Goal: Transaction & Acquisition: Book appointment/travel/reservation

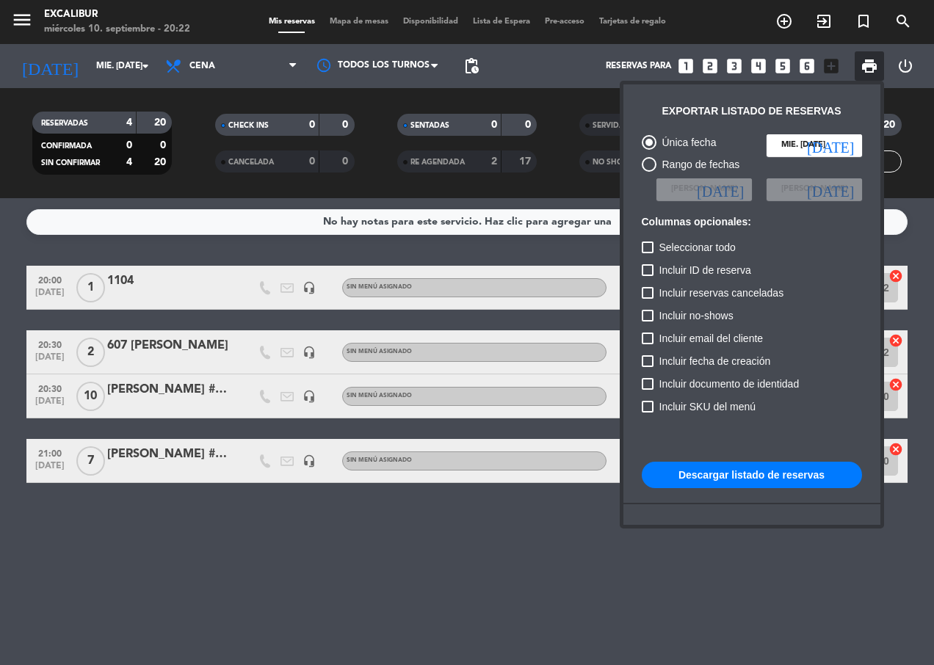
click at [109, 69] on div at bounding box center [467, 332] width 934 height 665
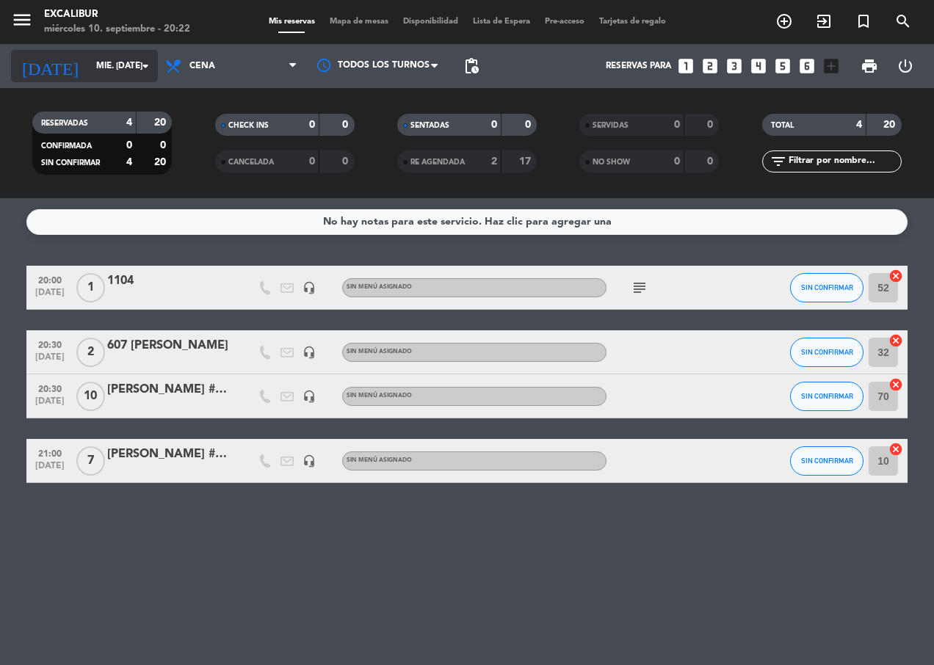
click at [137, 68] on icon "arrow_drop_down" at bounding box center [146, 66] width 18 height 18
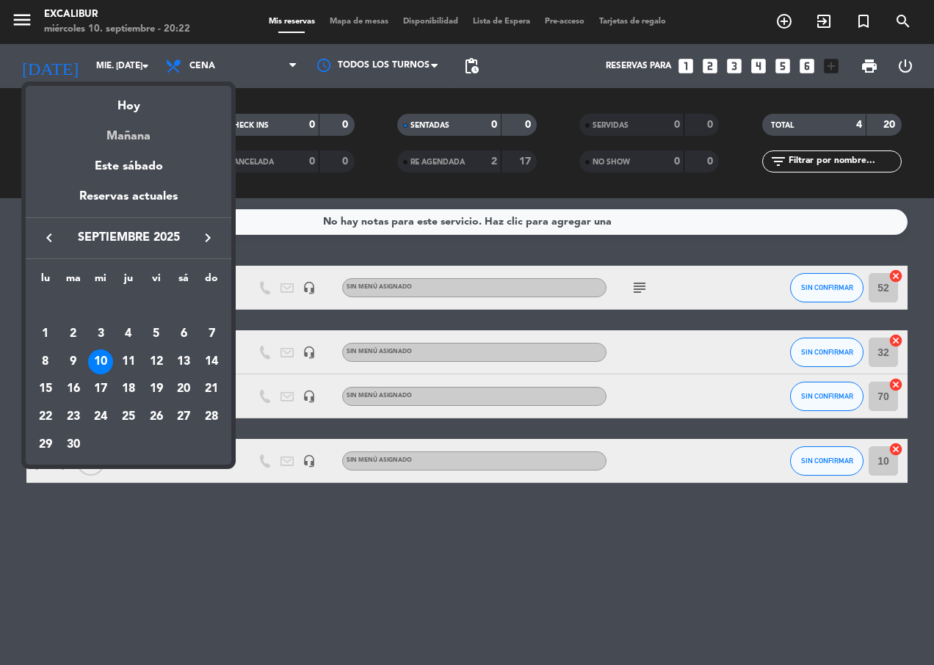
click at [141, 138] on div "Mañana" at bounding box center [128, 131] width 205 height 30
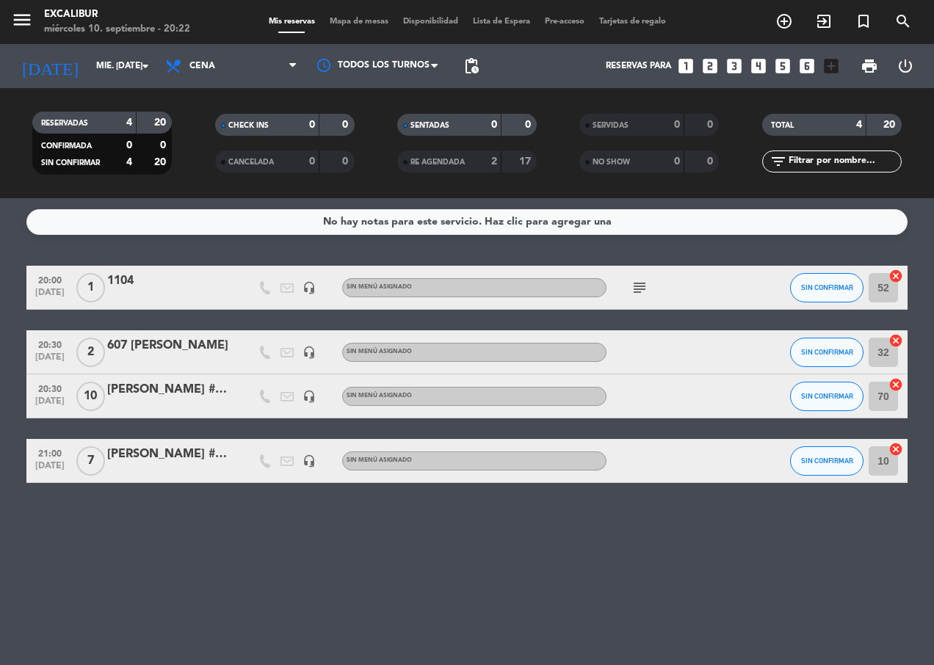
type input "[DEMOGRAPHIC_DATA] [DATE]"
click at [208, 71] on span "Cena" at bounding box center [231, 66] width 147 height 32
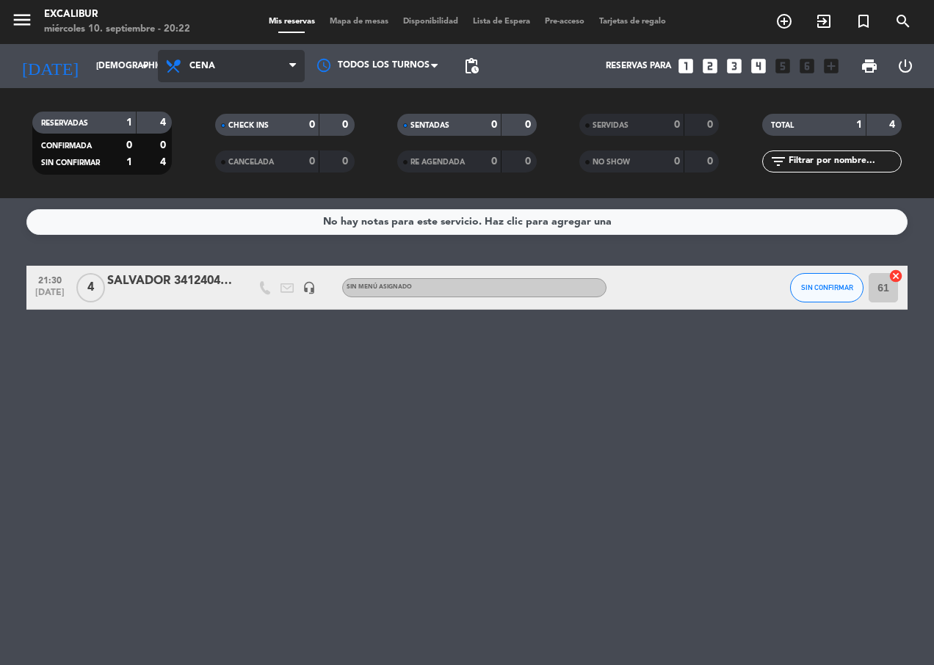
click at [226, 68] on span "Cena" at bounding box center [231, 66] width 147 height 32
click at [230, 127] on div "menu Excalibur miércoles 10. septiembre - 20:22 Mis reservas Mapa de mesas Disp…" at bounding box center [467, 99] width 934 height 198
click at [353, 19] on span "Mapa de mesas" at bounding box center [358, 22] width 73 height 8
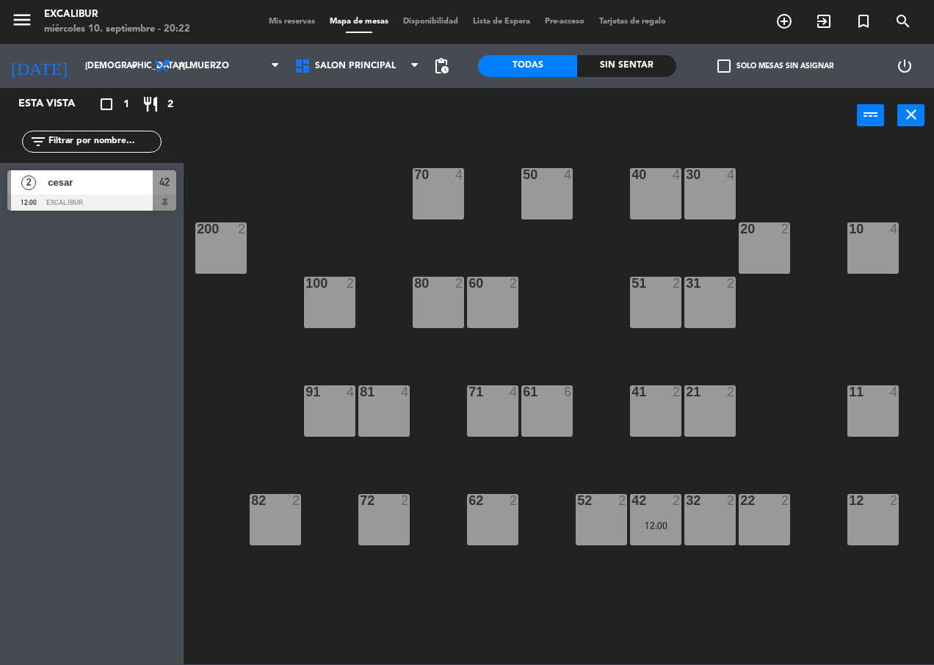
click at [499, 410] on div "71 4" at bounding box center [492, 410] width 51 height 51
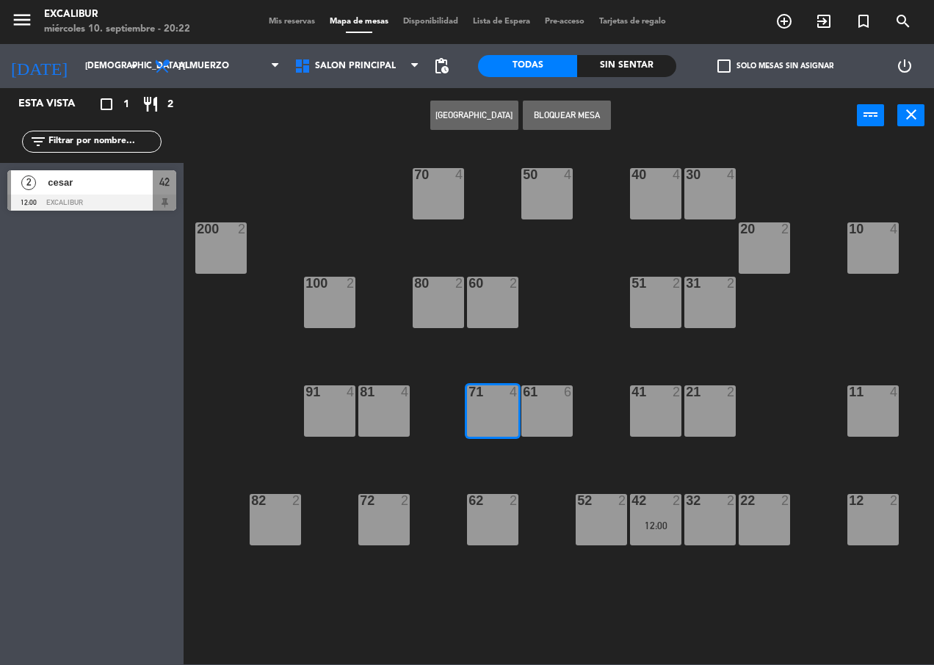
click at [472, 116] on button "[GEOGRAPHIC_DATA]" at bounding box center [474, 115] width 88 height 29
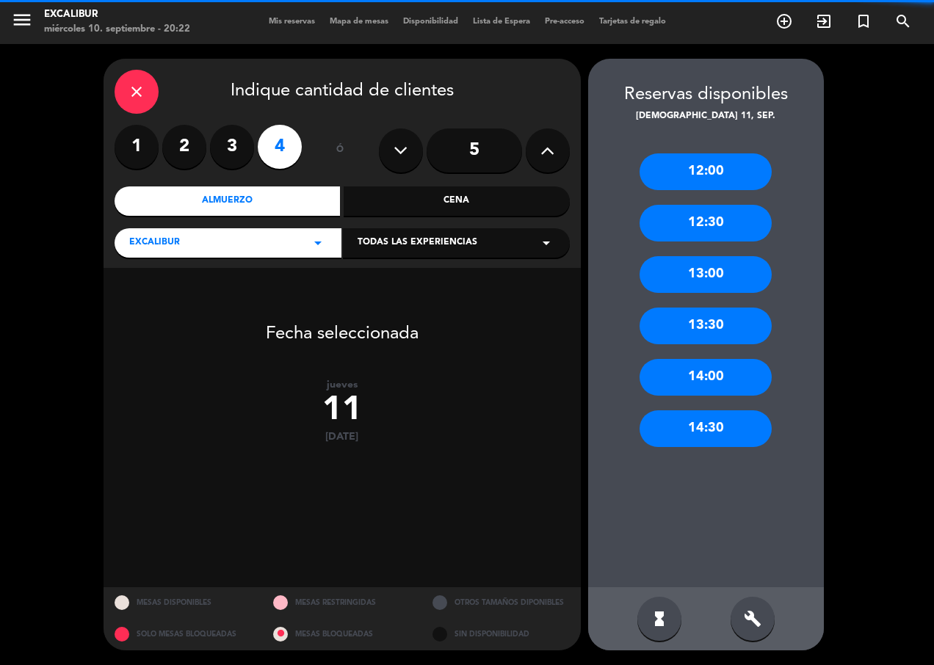
click at [491, 152] on input "5" at bounding box center [473, 150] width 95 height 44
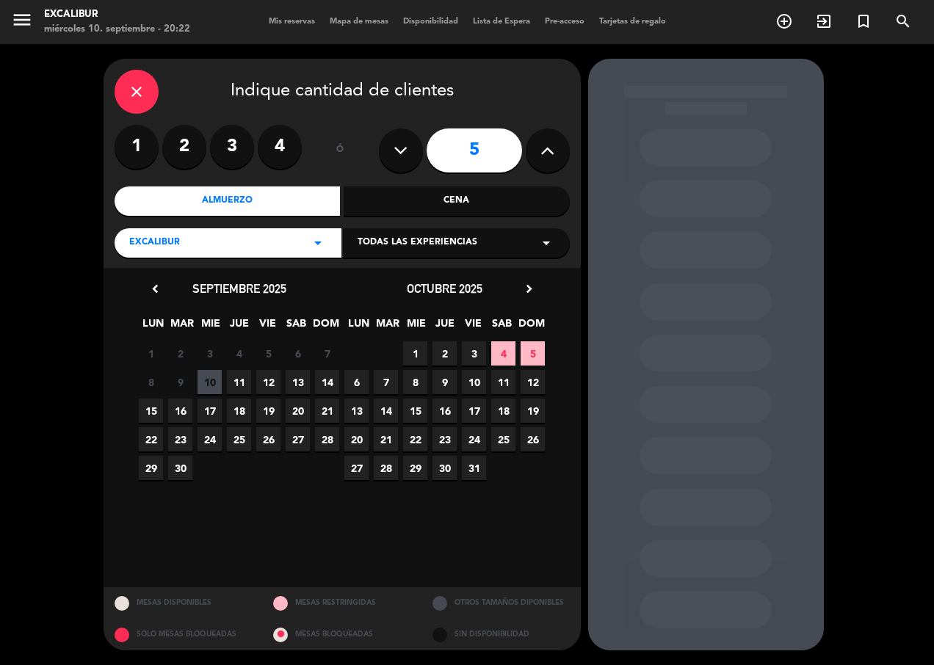
click at [238, 382] on span "11" at bounding box center [239, 382] width 24 height 24
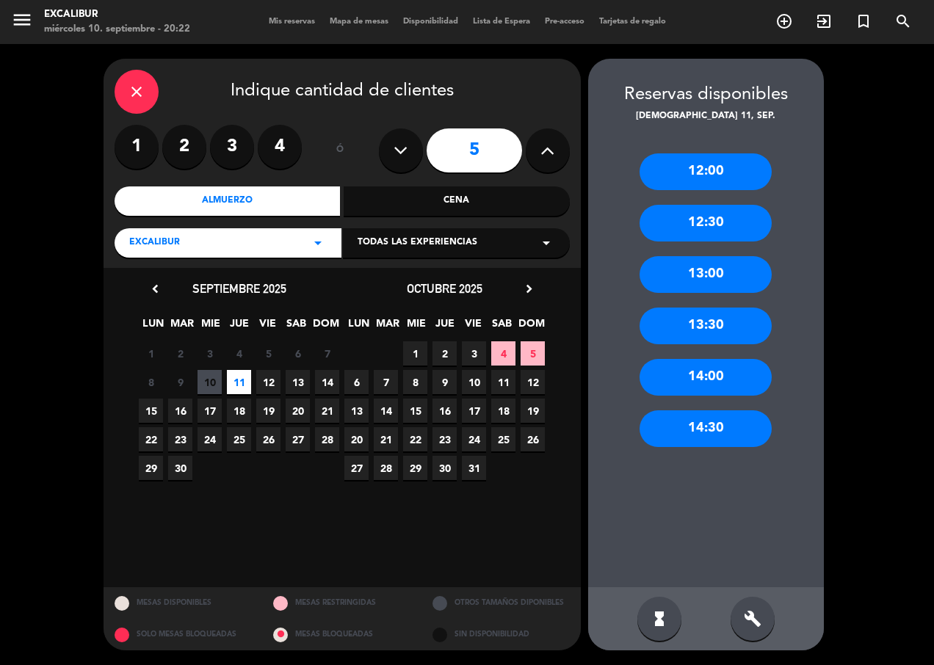
click at [716, 164] on div "12:00" at bounding box center [705, 171] width 132 height 37
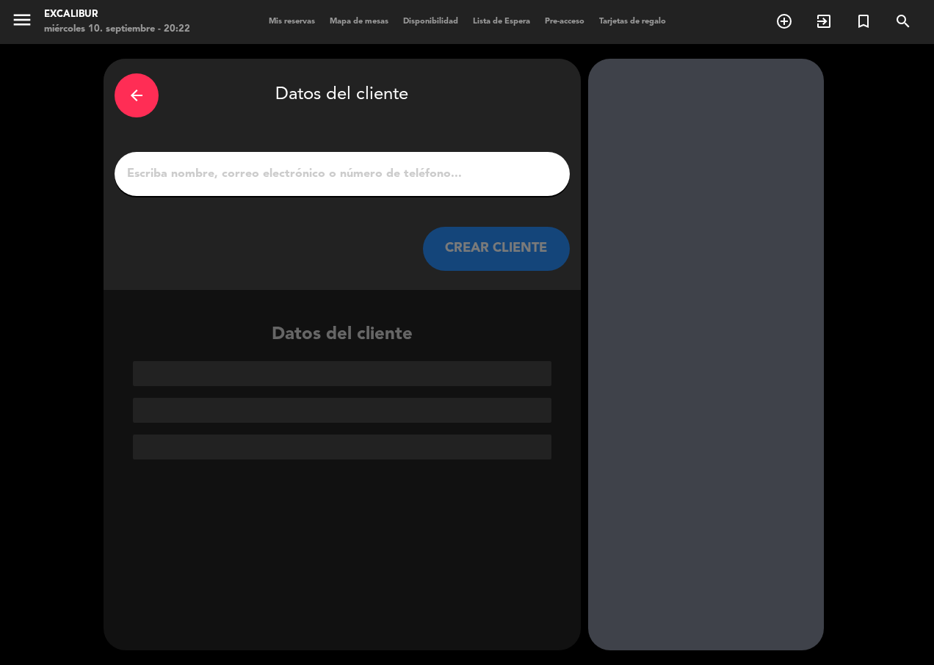
click at [448, 177] on input "1" at bounding box center [341, 174] width 433 height 21
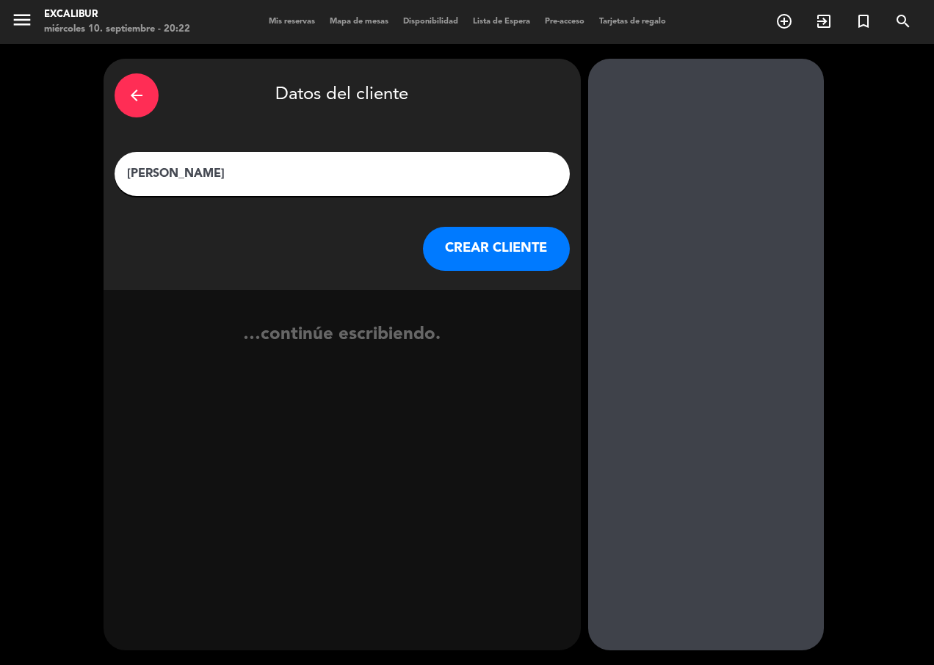
type input "[PERSON_NAME]"
click at [480, 249] on button "CREAR CLIENTE" at bounding box center [496, 249] width 147 height 44
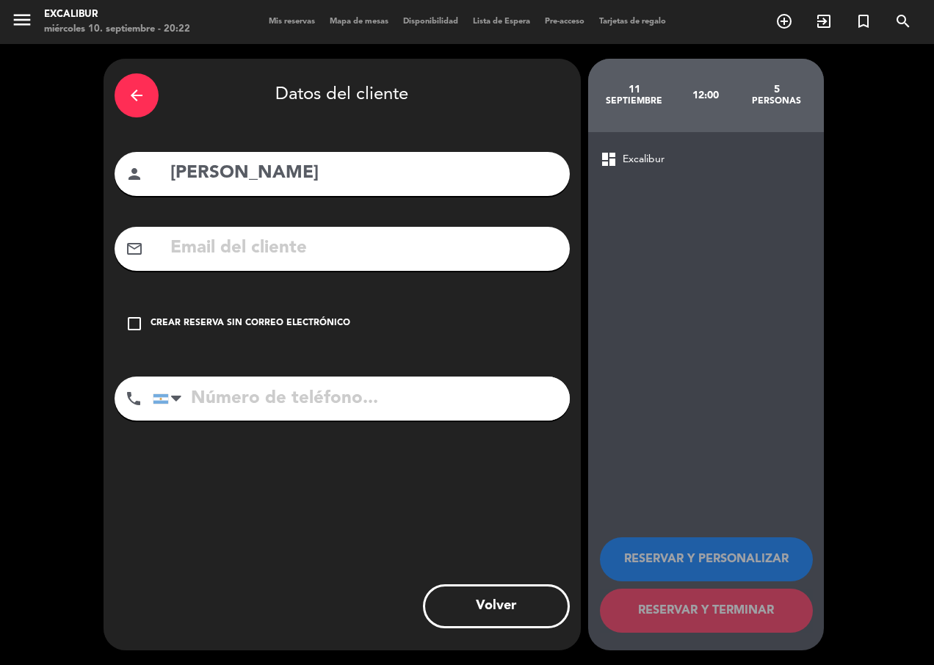
click at [275, 330] on div "Crear reserva sin correo electrónico" at bounding box center [250, 323] width 200 height 15
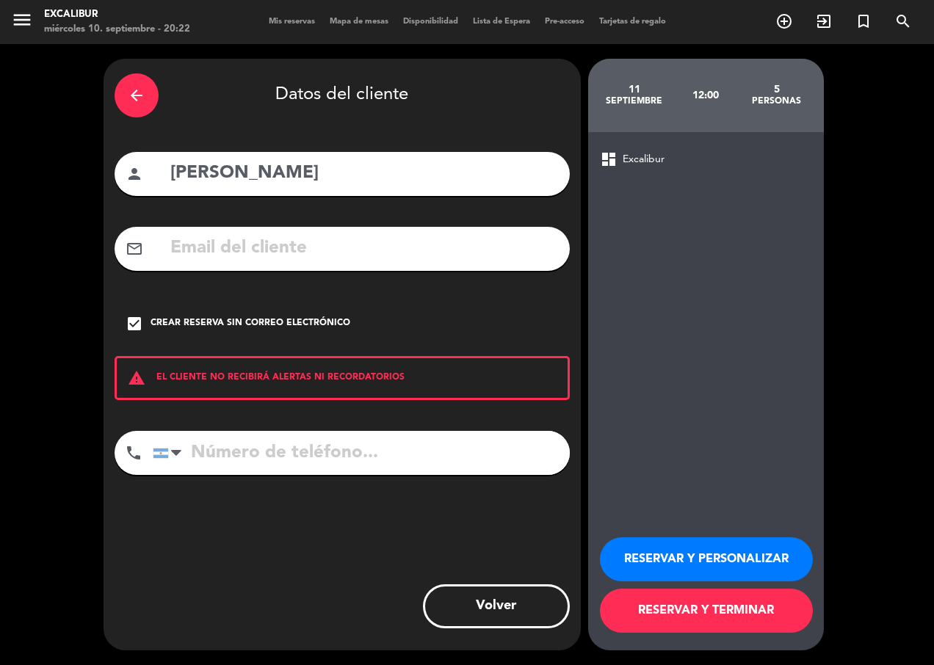
click at [661, 601] on button "RESERVAR Y TERMINAR" at bounding box center [706, 611] width 213 height 44
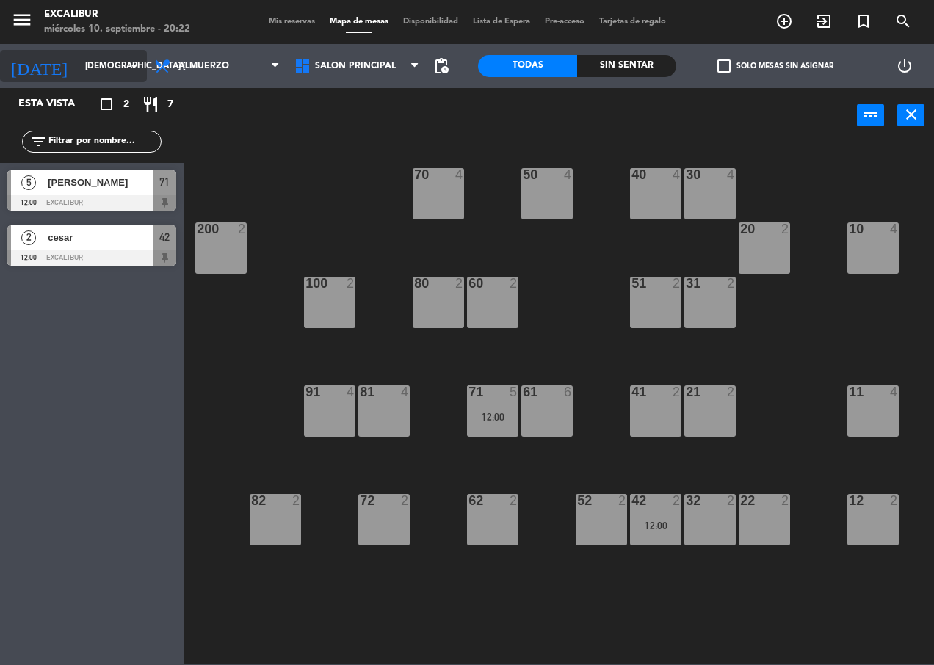
click at [100, 59] on input "[DEMOGRAPHIC_DATA] [DATE]" at bounding box center [136, 66] width 116 height 25
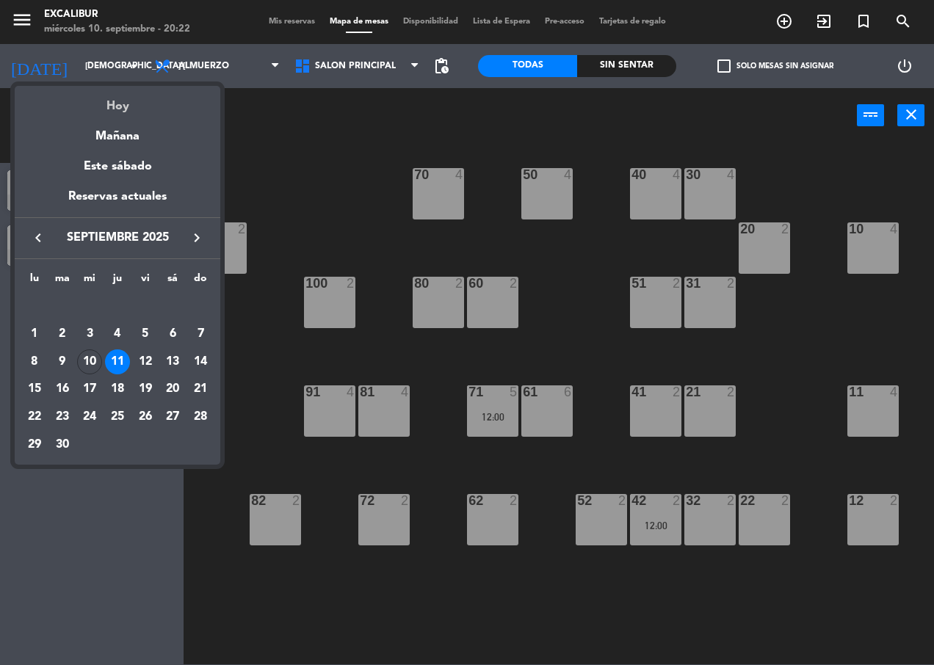
click at [114, 112] on div "Hoy" at bounding box center [117, 101] width 205 height 30
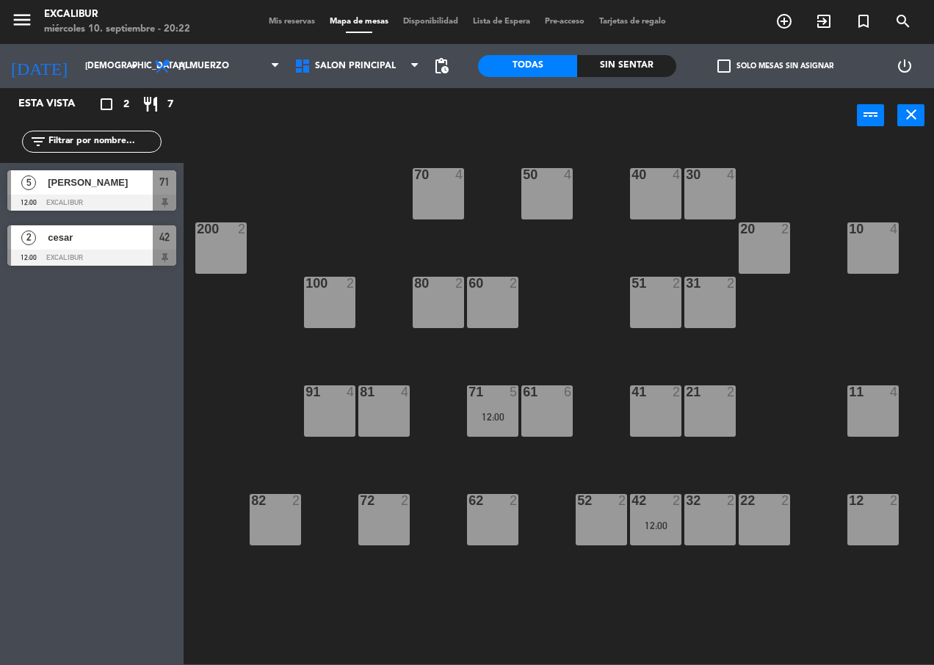
type input "mié. [DATE]"
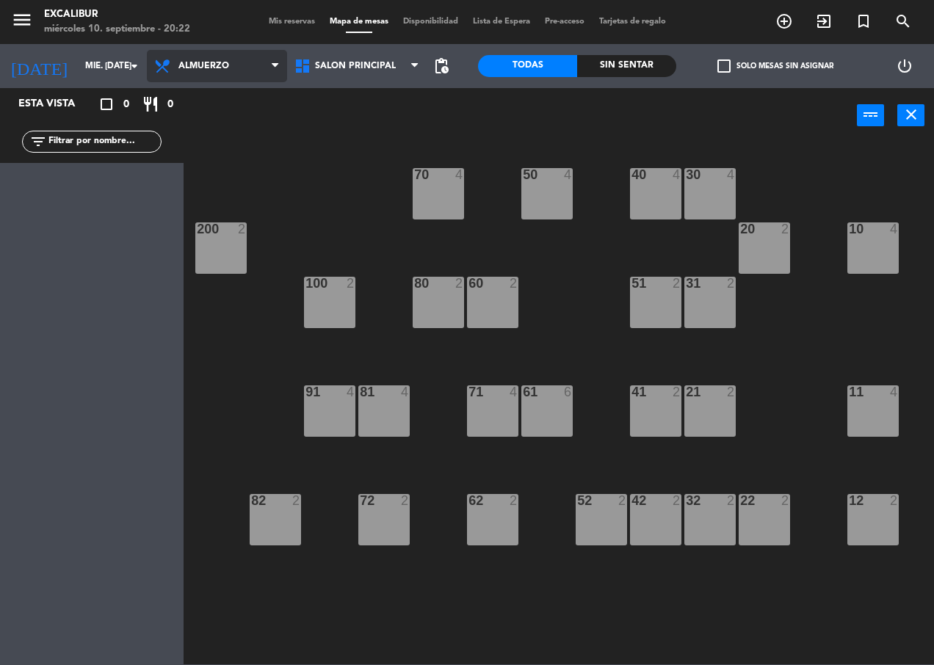
click at [214, 76] on span "Almuerzo" at bounding box center [217, 66] width 140 height 32
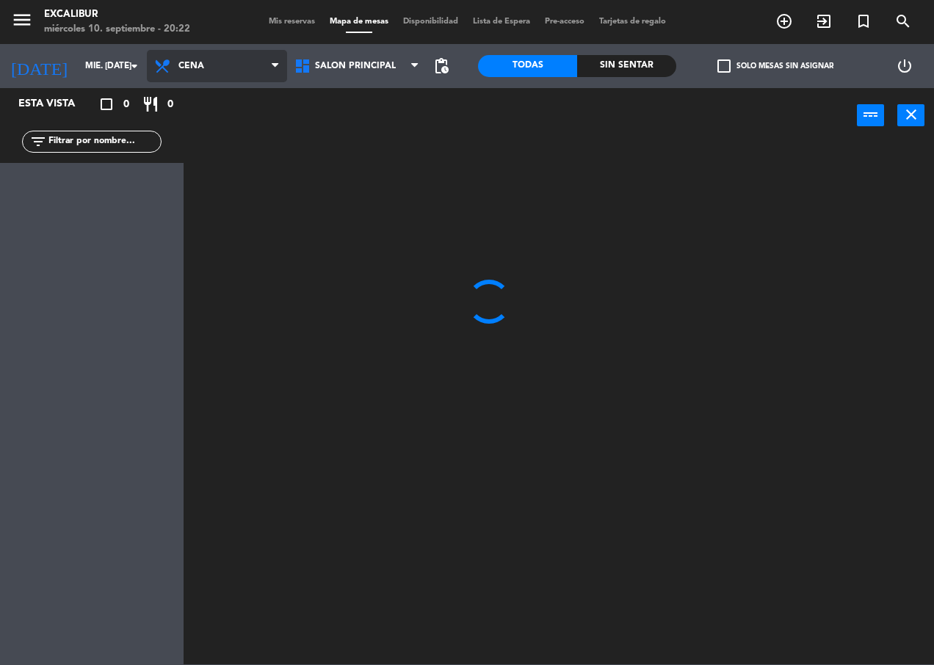
click at [221, 125] on ng-component "menu Excalibur miércoles 10. septiembre - 20:22 Mis reservas Mapa de mesas Disp…" at bounding box center [467, 332] width 934 height 664
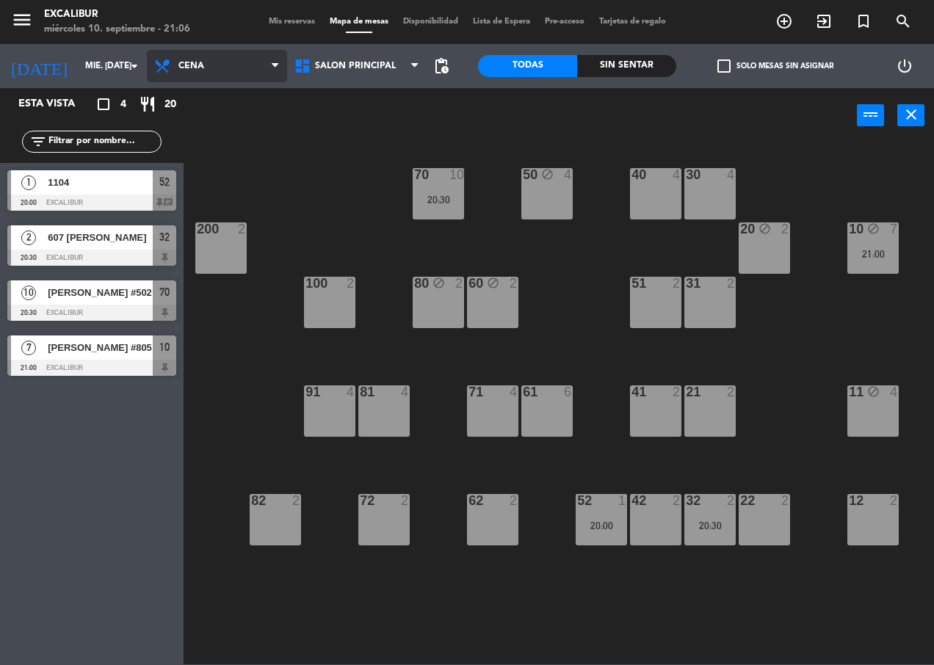
click at [193, 70] on span "Cena" at bounding box center [191, 66] width 26 height 10
